Goal: Check status

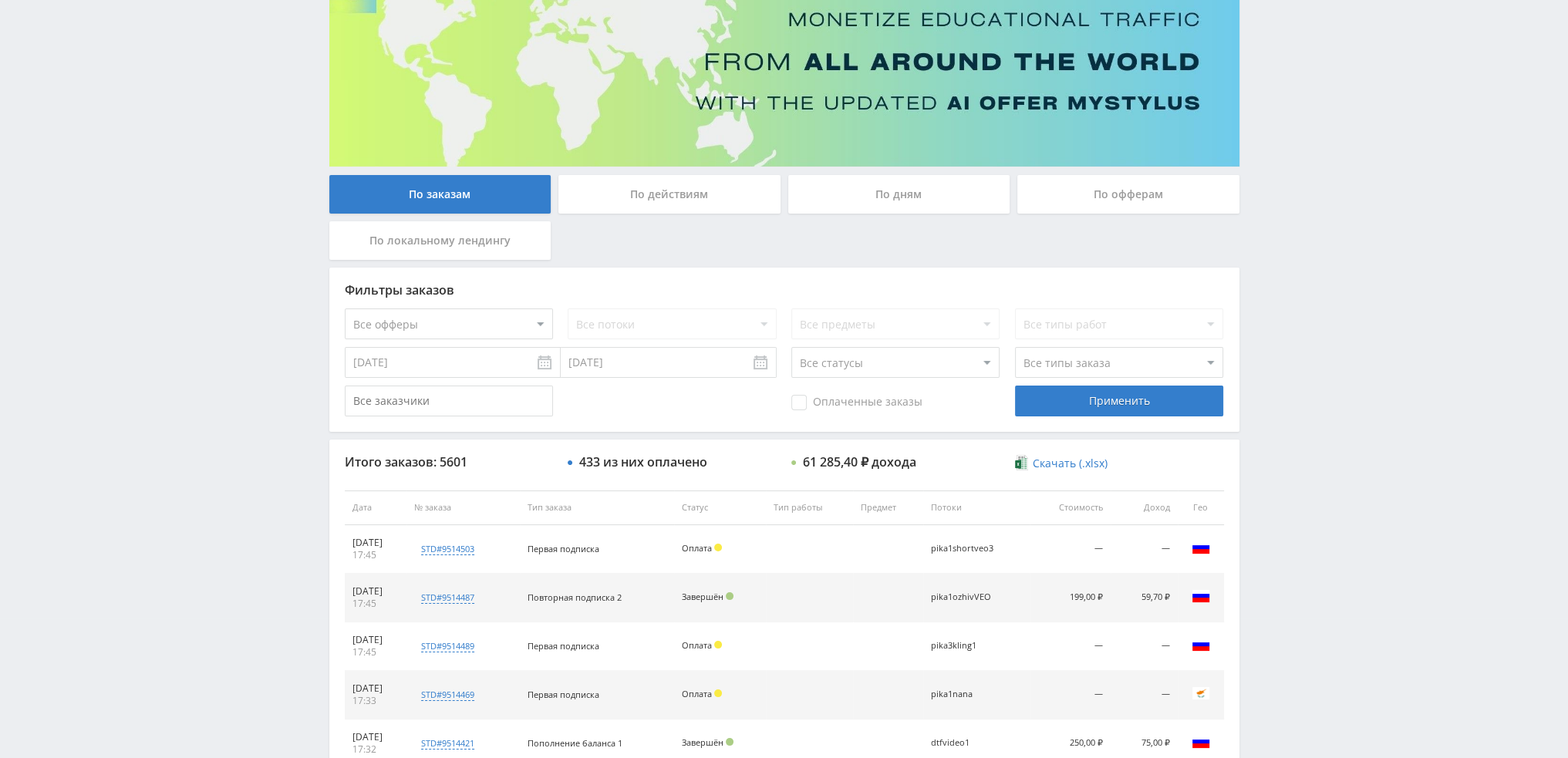
scroll to position [77, 0]
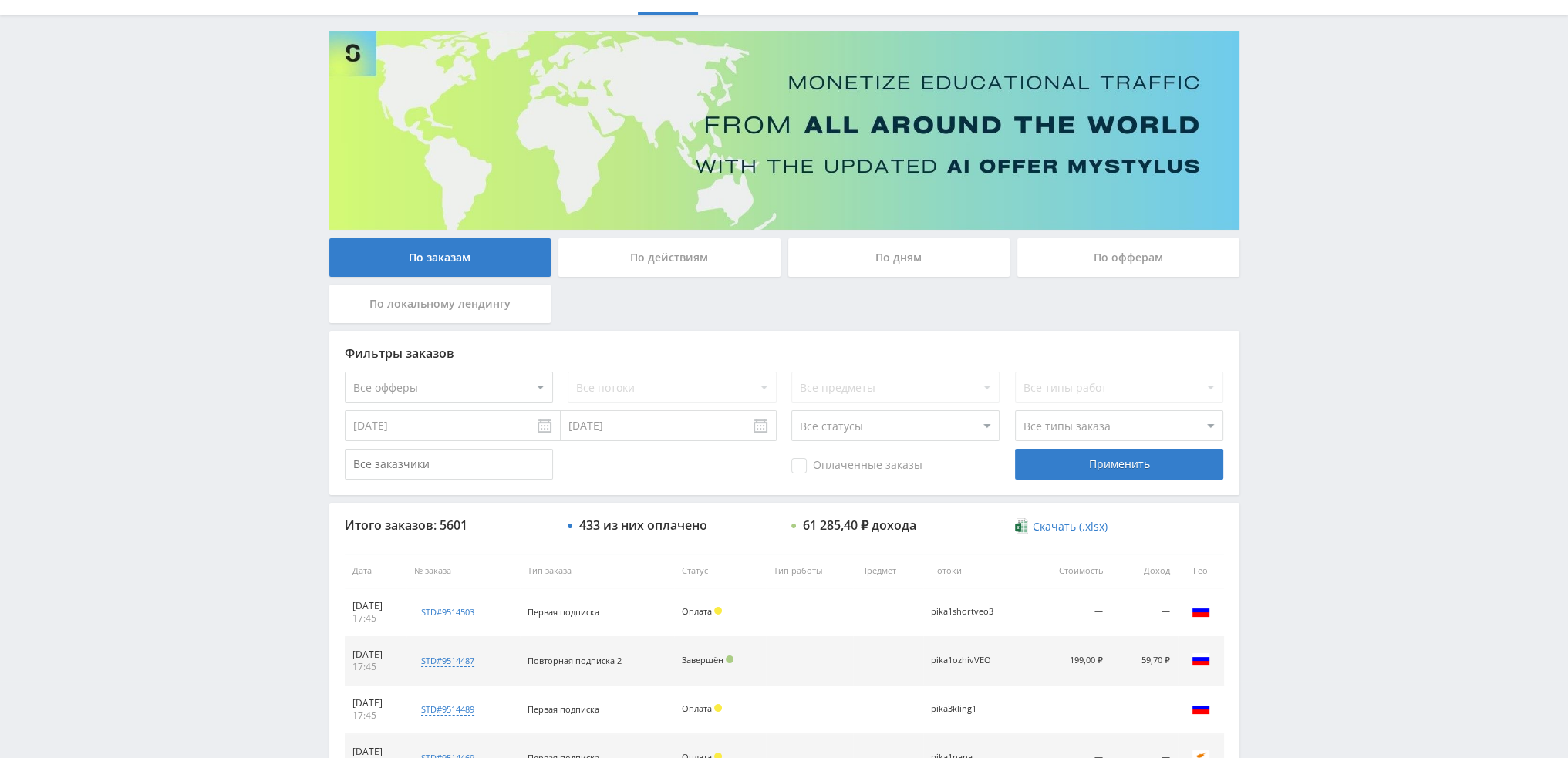
click at [867, 268] on div "По дням" at bounding box center [899, 258] width 222 height 39
click at [0, 0] on input "По дням" at bounding box center [0, 0] width 0 height 0
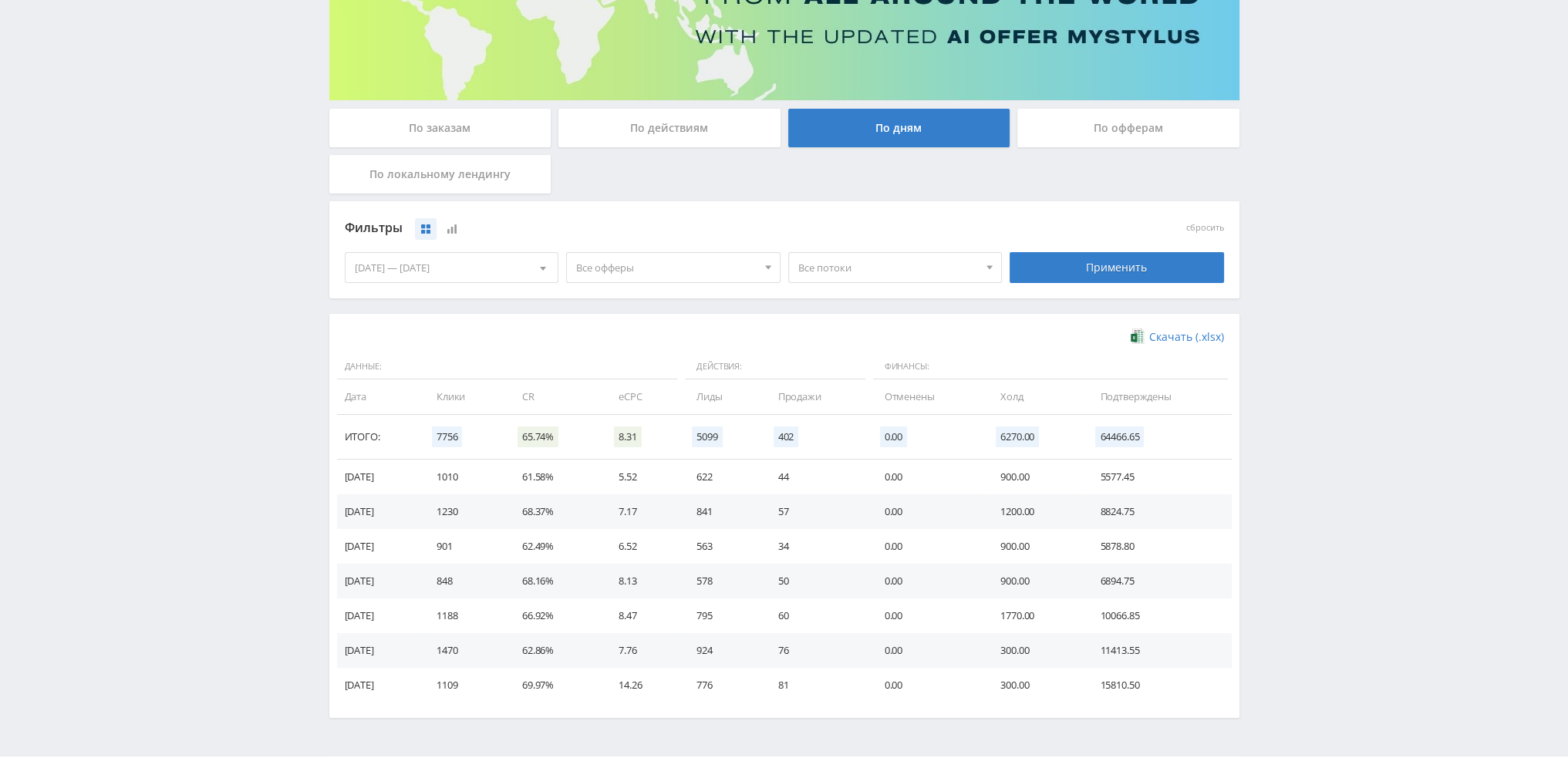
scroll to position [250, 0]
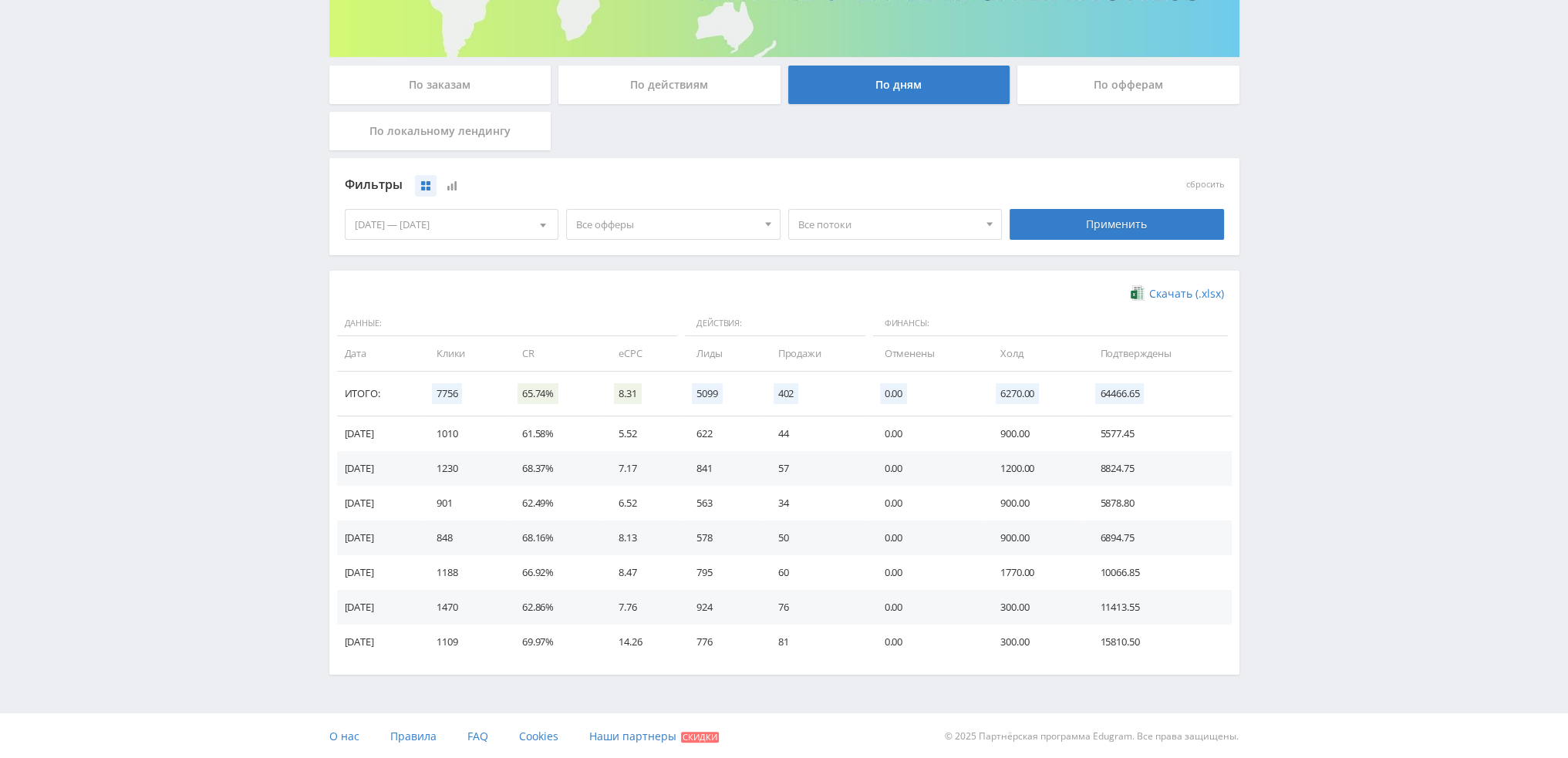
click at [719, 234] on span "Все офферы" at bounding box center [666, 224] width 180 height 29
click at [606, 316] on button "Кампус AI" at bounding box center [673, 318] width 213 height 22
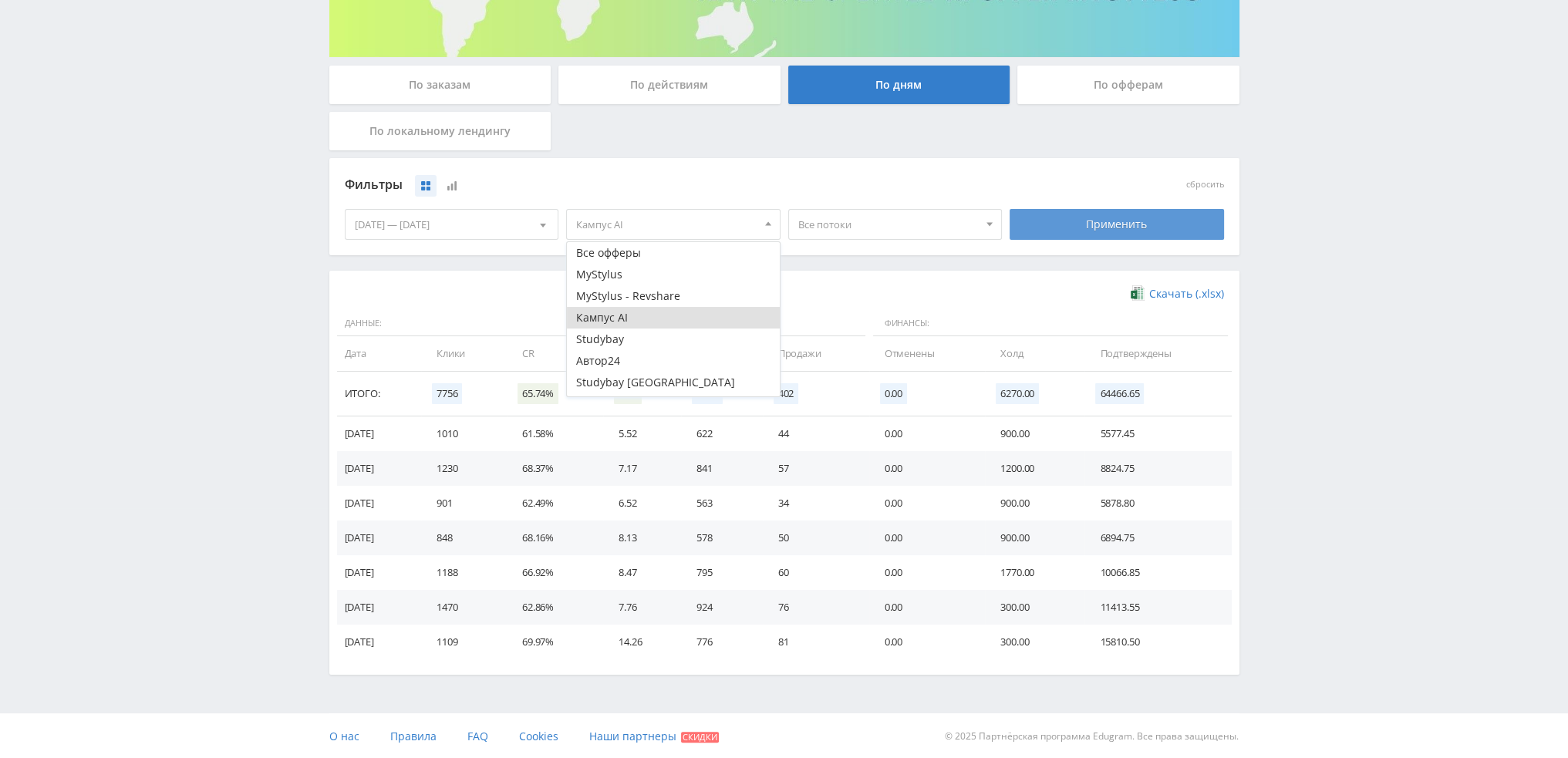
click at [1074, 209] on div "Применить" at bounding box center [1116, 224] width 214 height 31
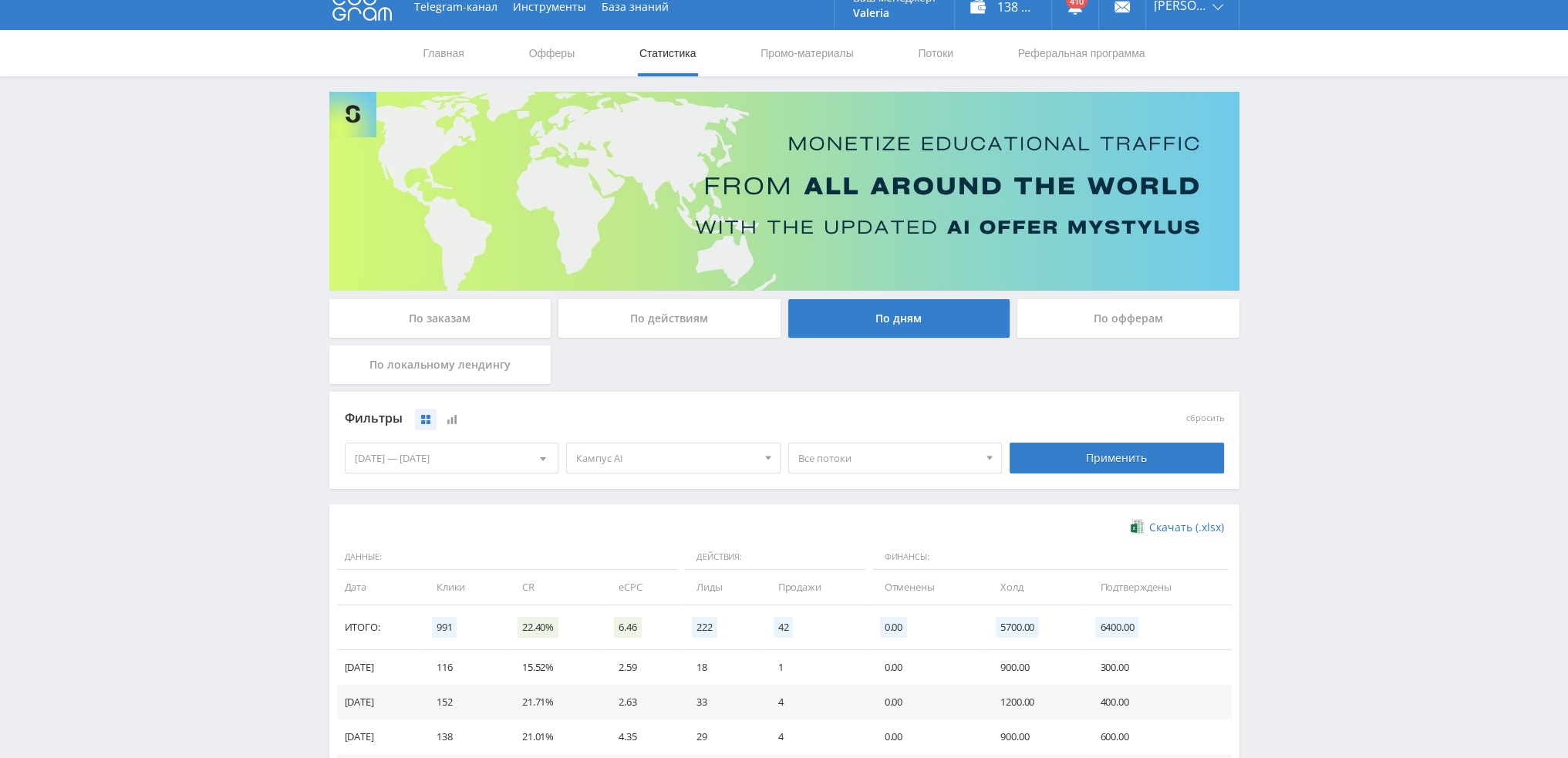
scroll to position [0, 0]
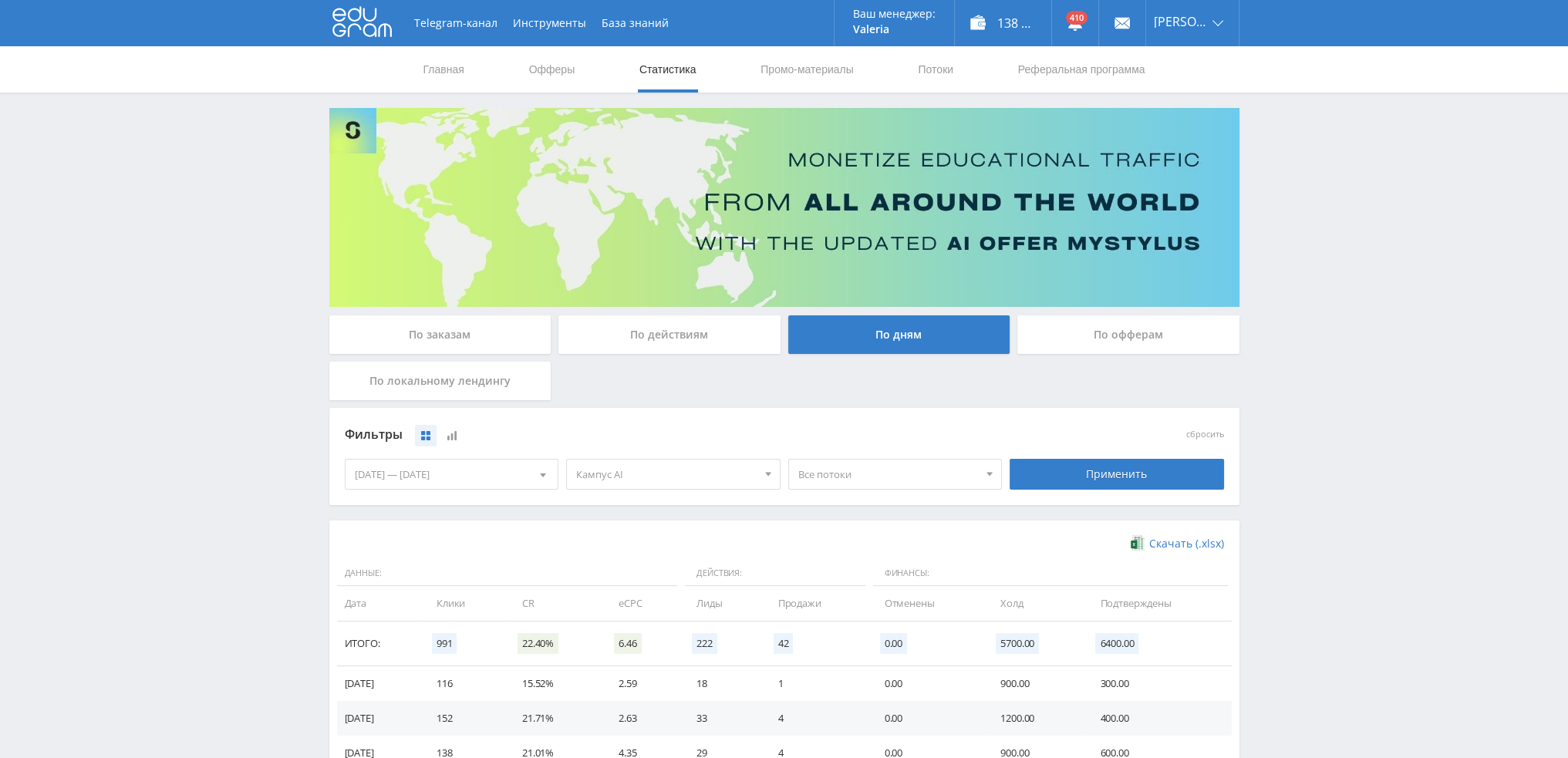
click at [493, 325] on div "По заказам" at bounding box center [440, 335] width 222 height 39
click at [0, 0] on input "По заказам" at bounding box center [0, 0] width 0 height 0
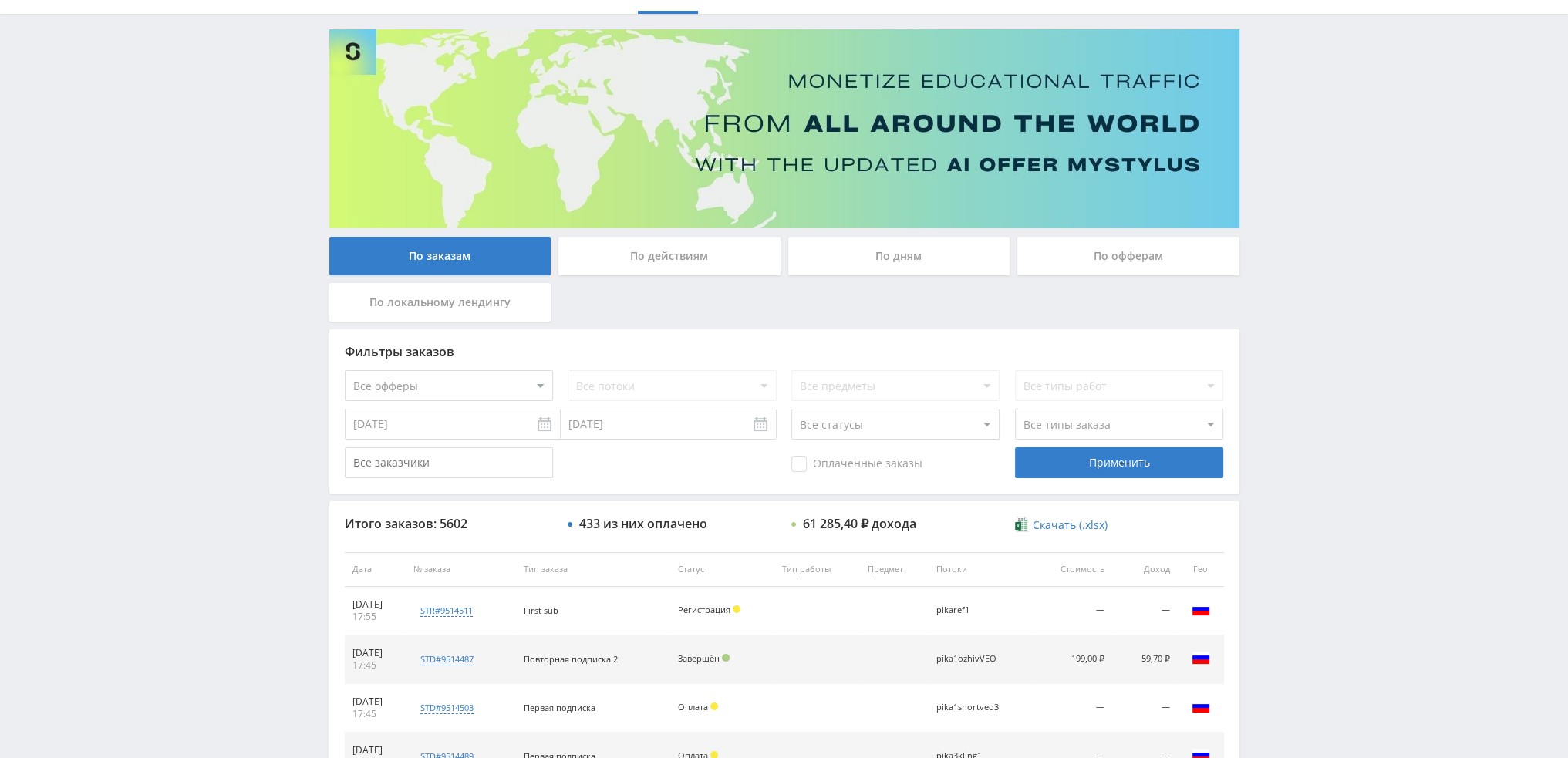
scroll to position [77, 0]
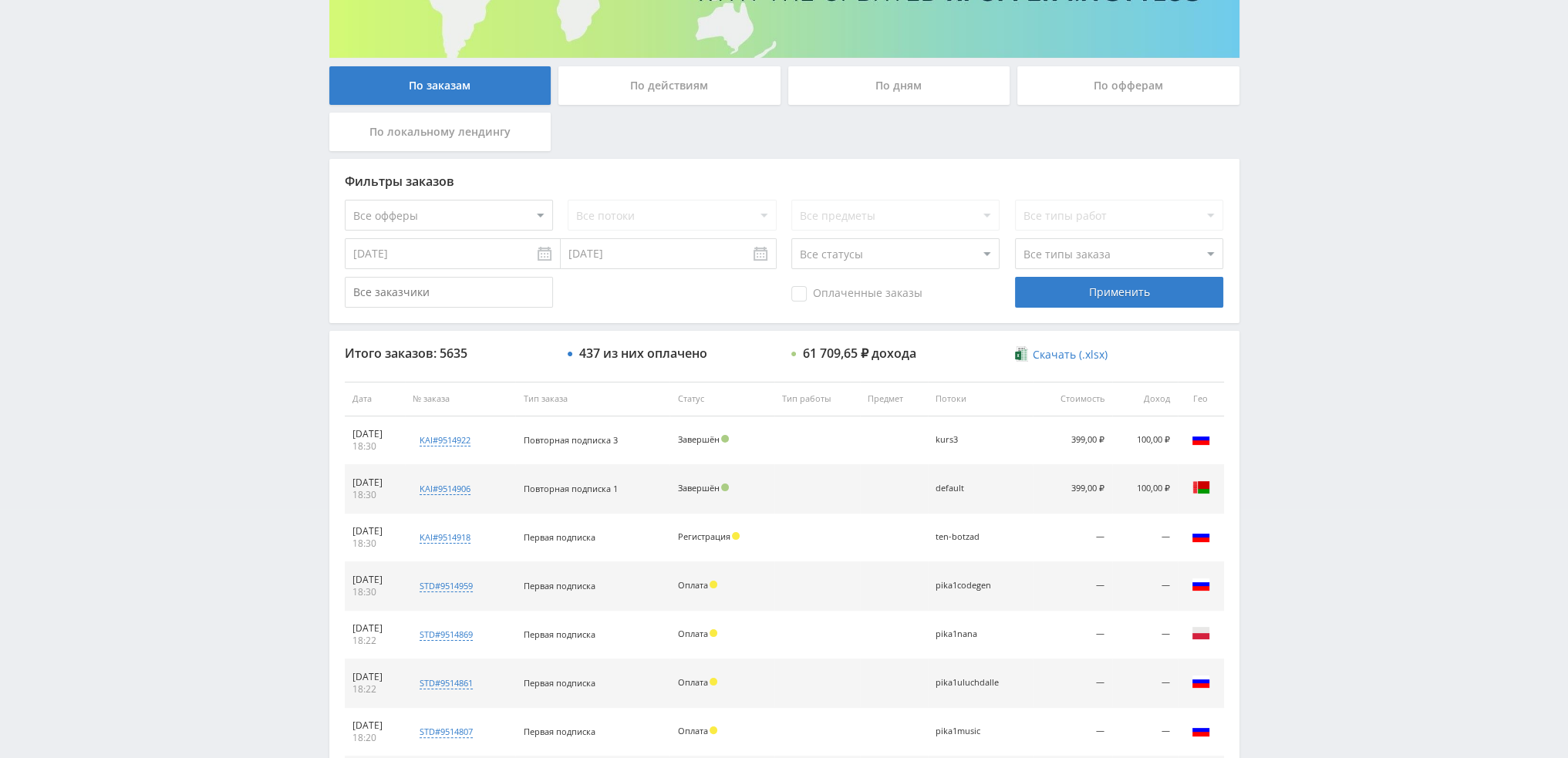
scroll to position [225, 0]
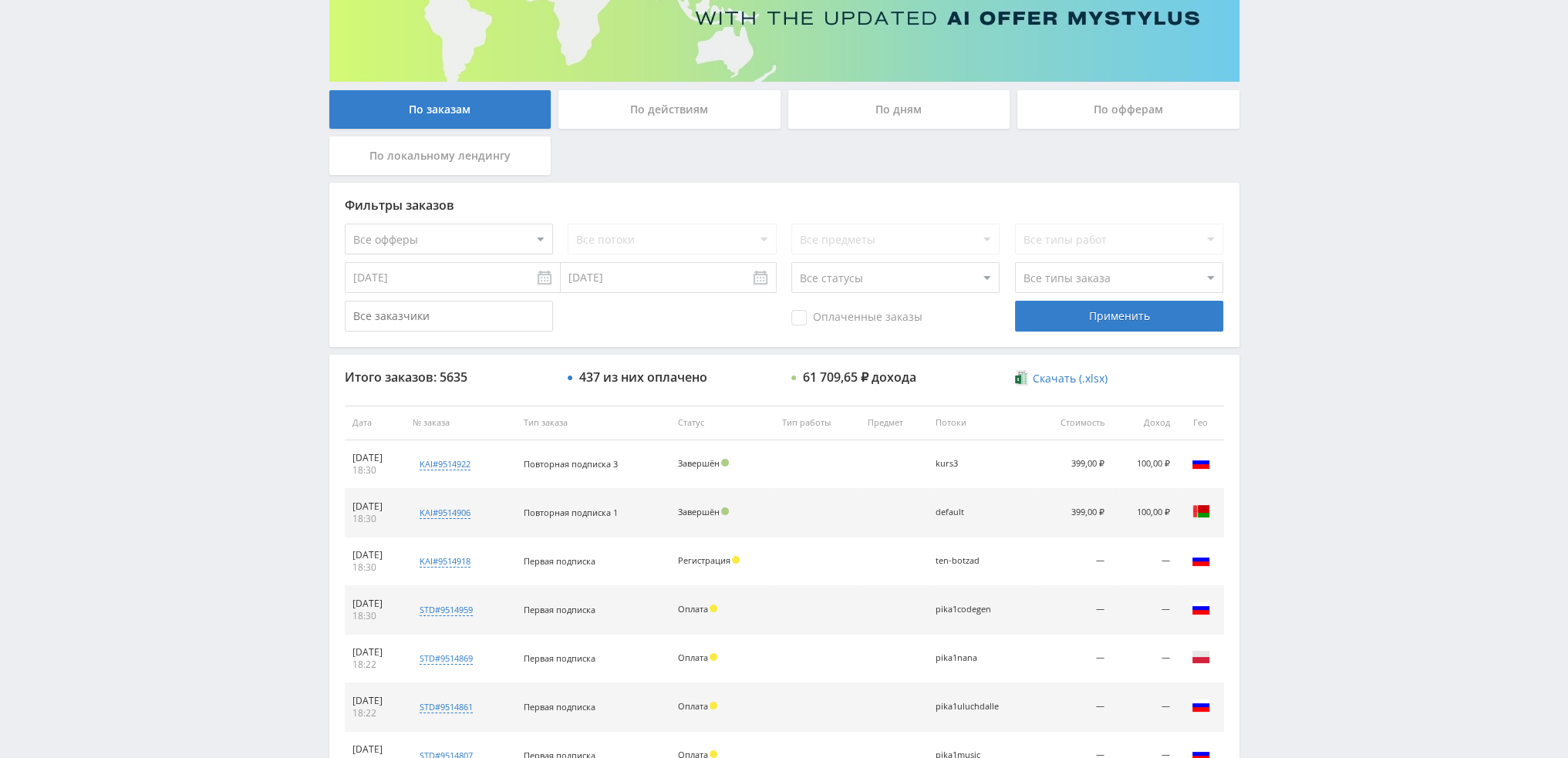
click at [886, 121] on div "По дням" at bounding box center [899, 110] width 222 height 39
click at [0, 0] on input "По дням" at bounding box center [0, 0] width 0 height 0
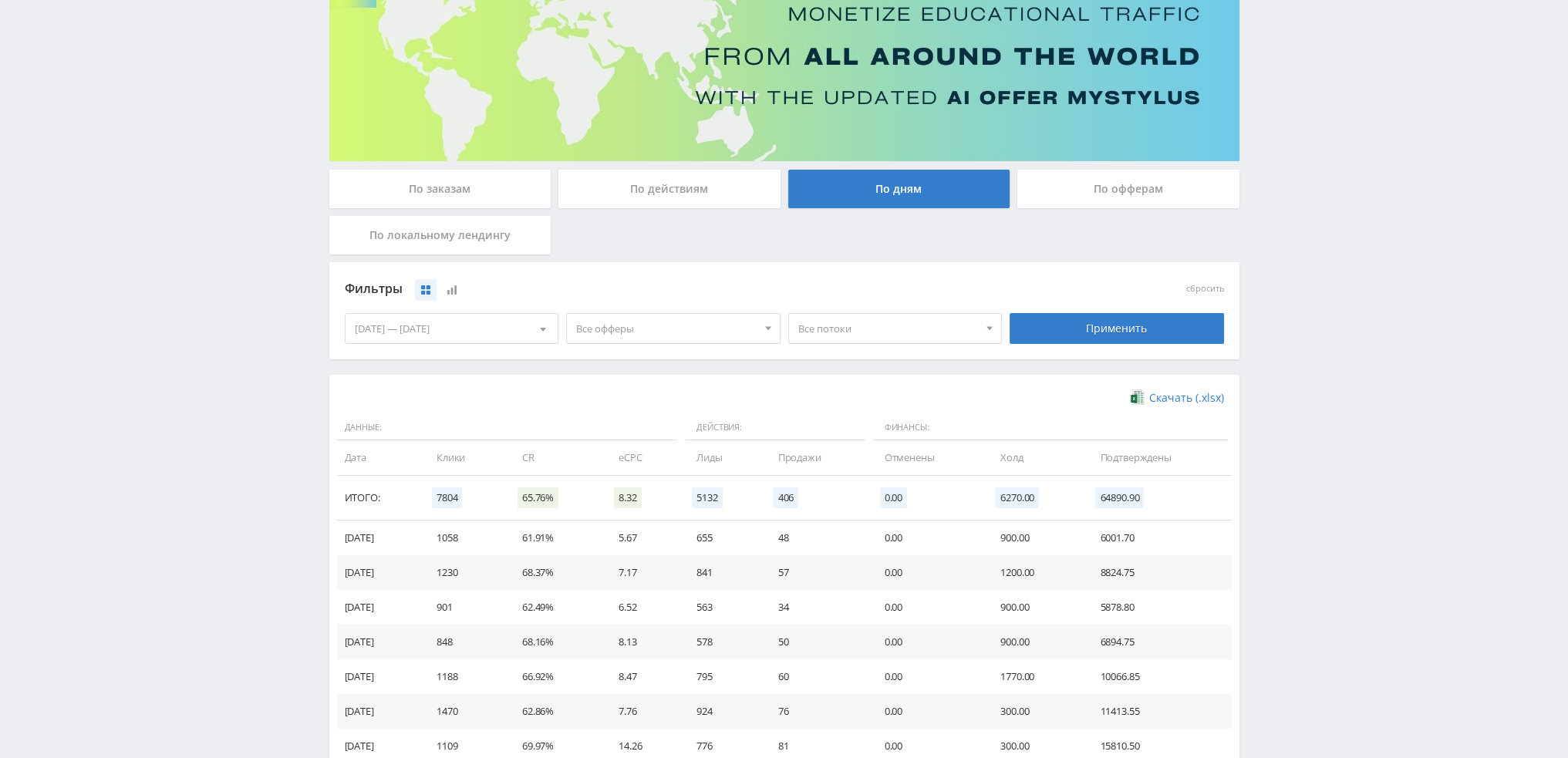
scroll to position [0, 0]
